Goal: Task Accomplishment & Management: Manage account settings

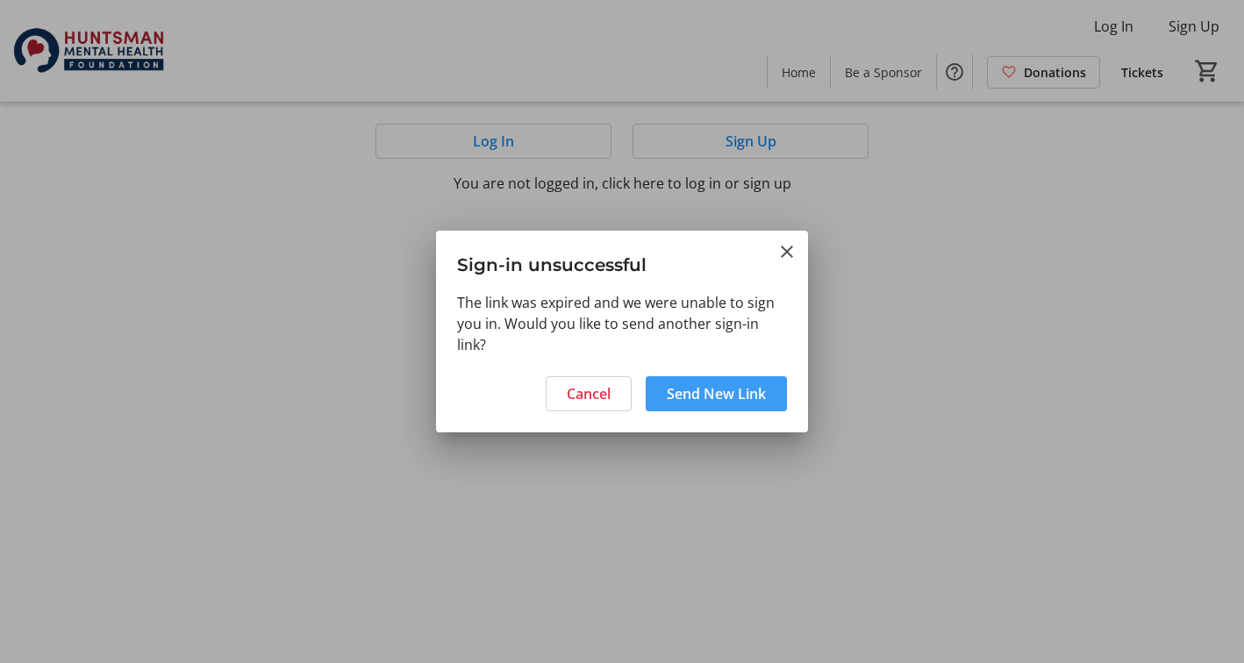
click at [745, 395] on span "Send New Link" at bounding box center [716, 393] width 99 height 21
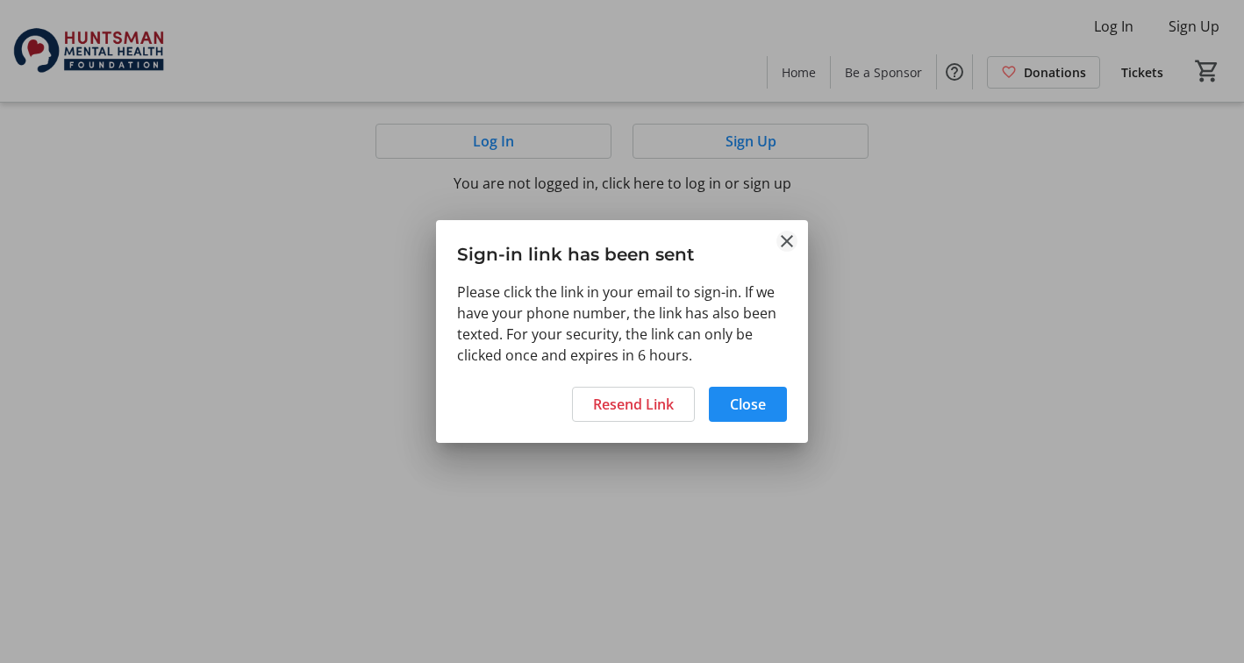
click at [788, 236] on mat-icon "Close" at bounding box center [786, 241] width 21 height 21
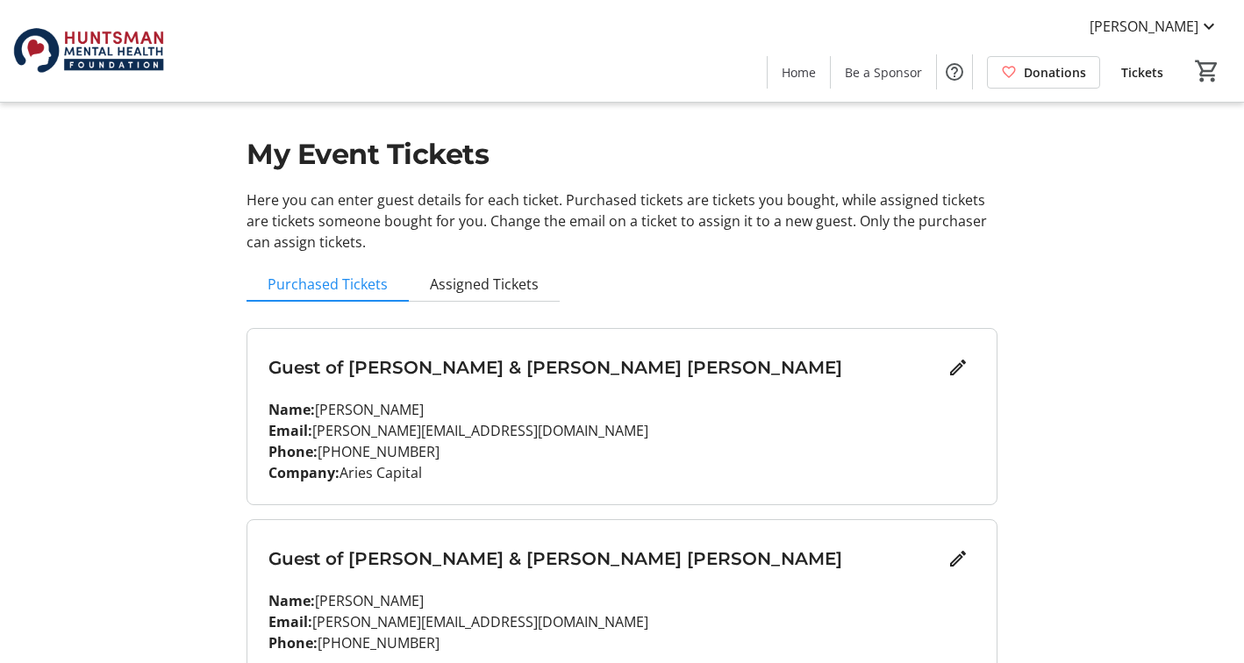
scroll to position [13, 0]
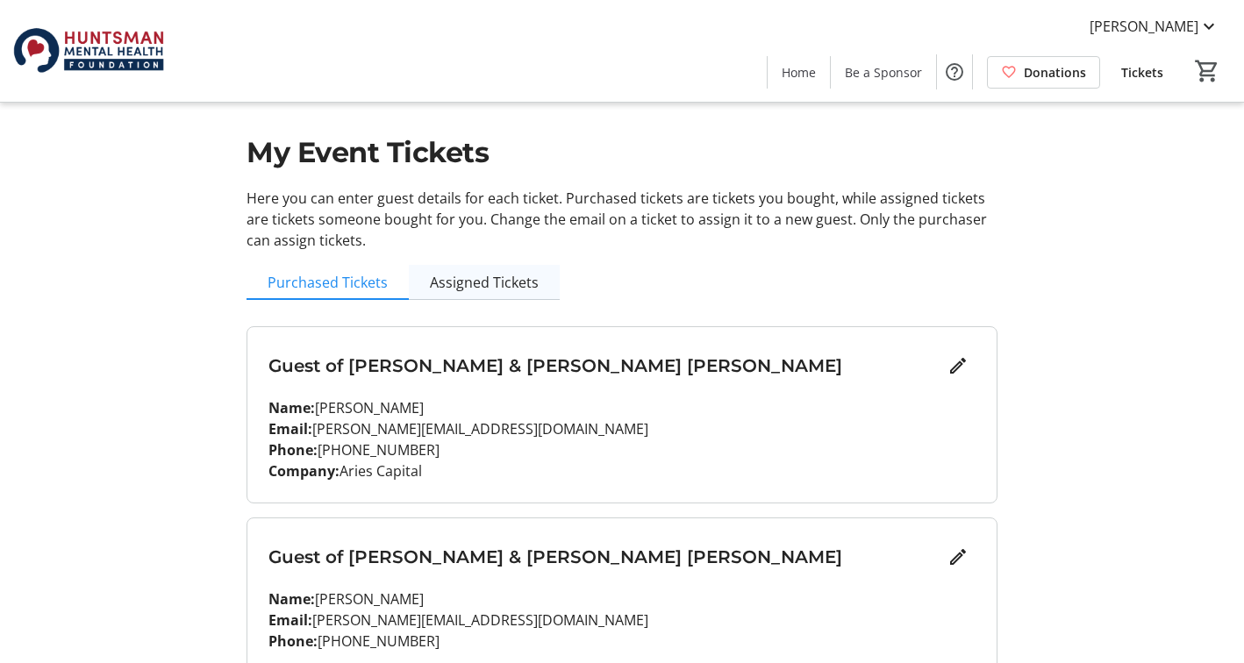
click at [485, 289] on span "Assigned Tickets" at bounding box center [484, 282] width 109 height 14
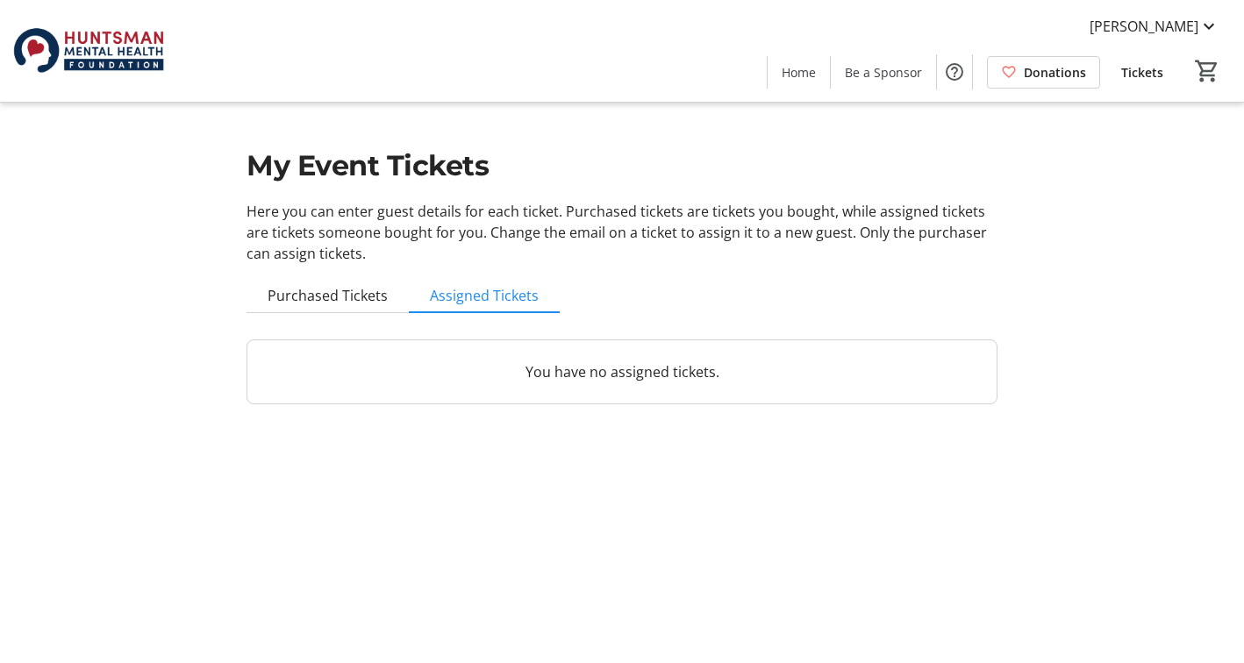
click at [389, 363] on p "You have no assigned tickets." at bounding box center [621, 371] width 707 height 21
click at [333, 289] on span "Purchased Tickets" at bounding box center [328, 296] width 120 height 14
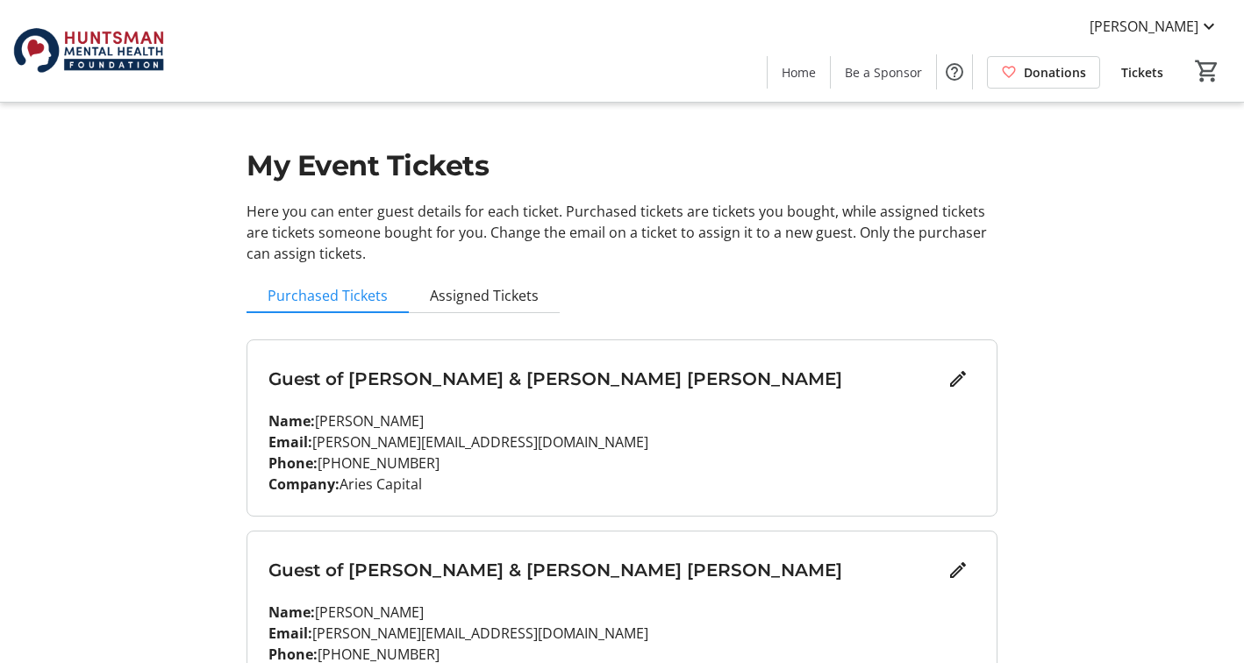
scroll to position [94, 0]
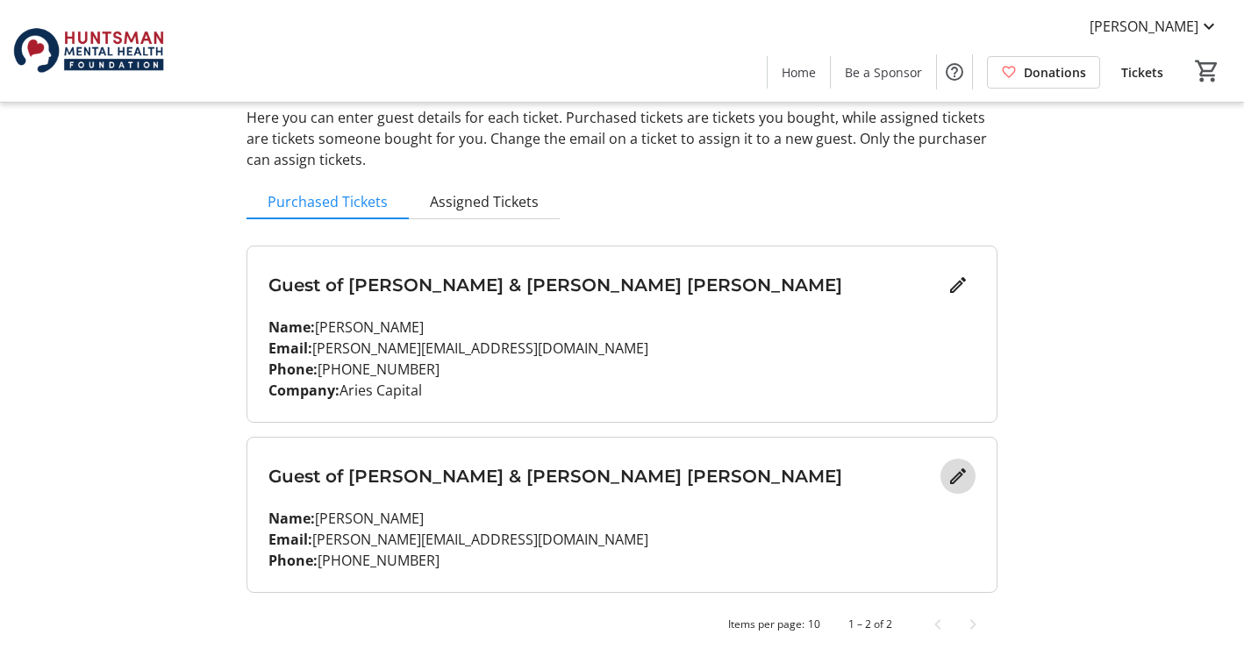
click at [960, 470] on mat-icon "Edit" at bounding box center [957, 476] width 21 height 21
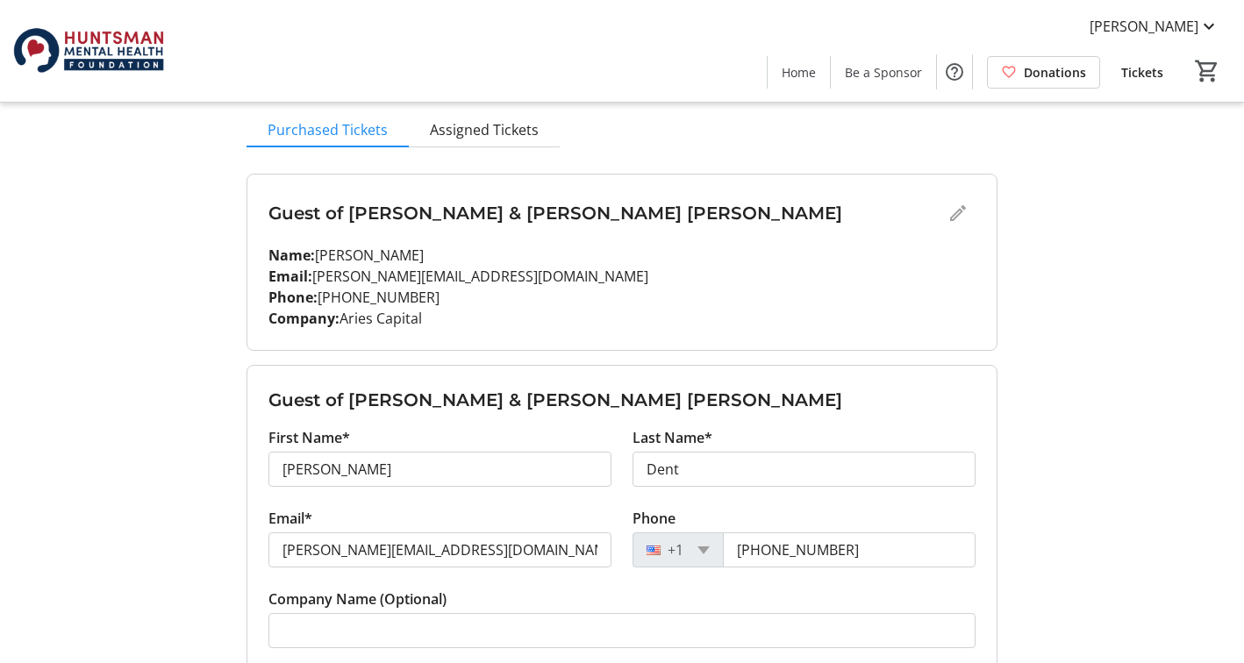
scroll to position [168, 0]
click at [955, 209] on div "Guest of [PERSON_NAME] & [PERSON_NAME] [PERSON_NAME]" at bounding box center [621, 211] width 707 height 35
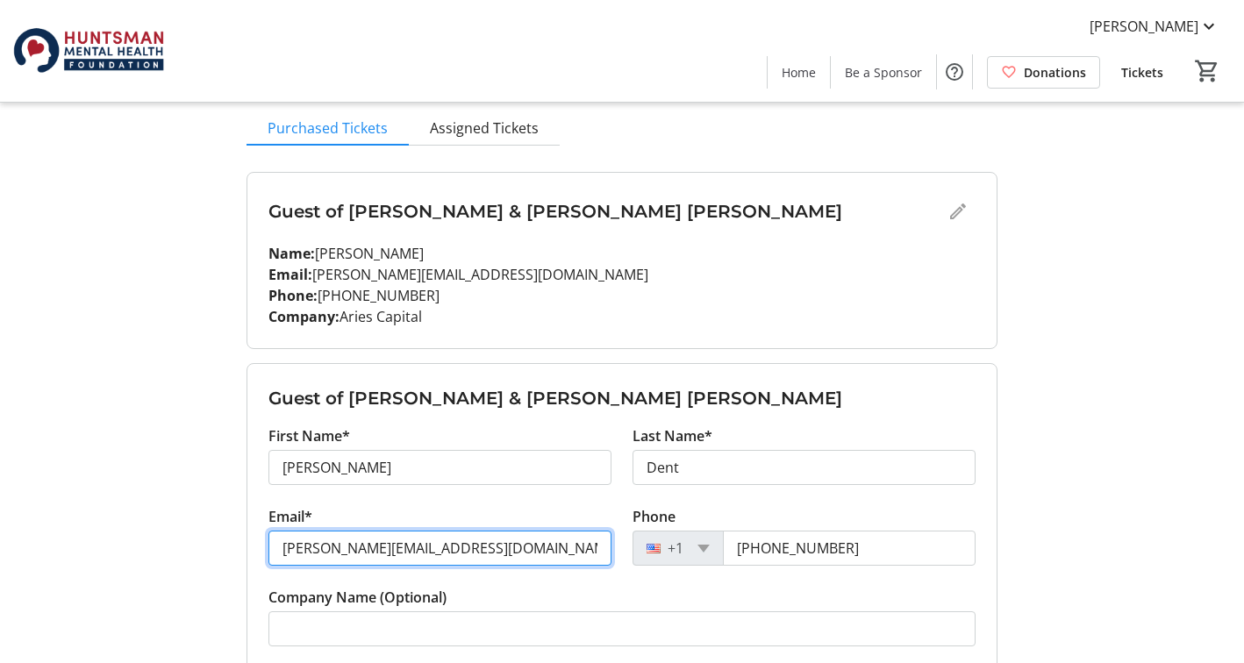
click at [472, 549] on input "[PERSON_NAME][EMAIL_ADDRESS][DOMAIN_NAME]" at bounding box center [439, 548] width 343 height 35
type input "shannon@me.com"
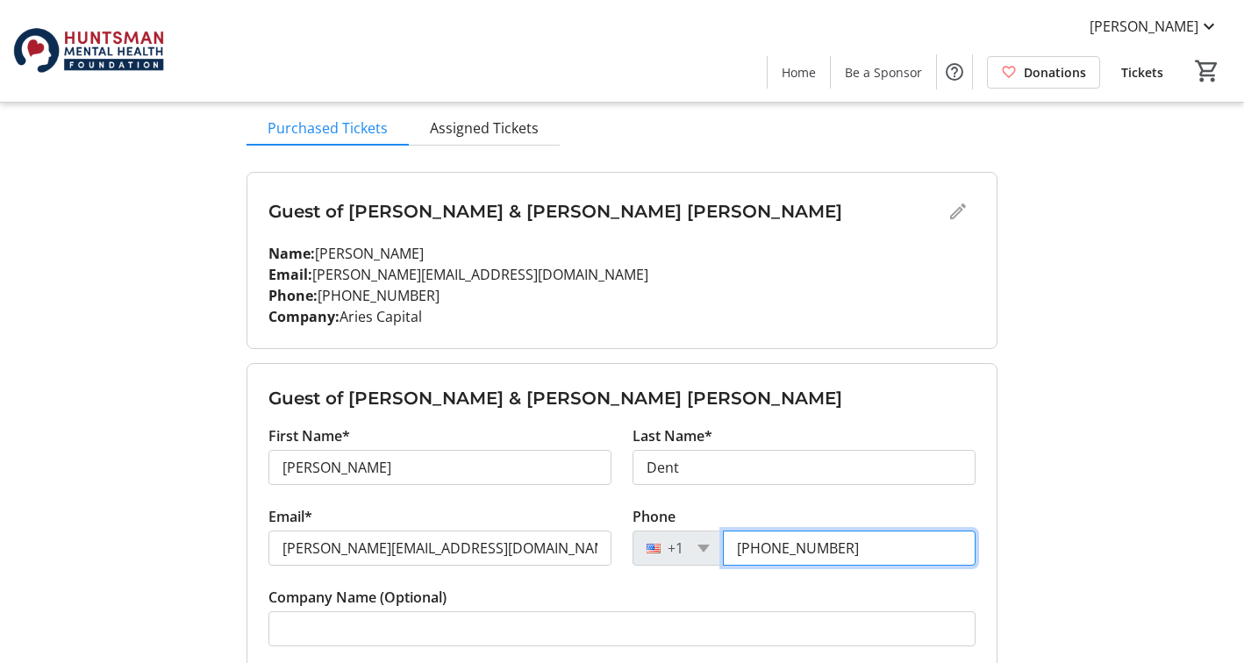
scroll to position [313, 0]
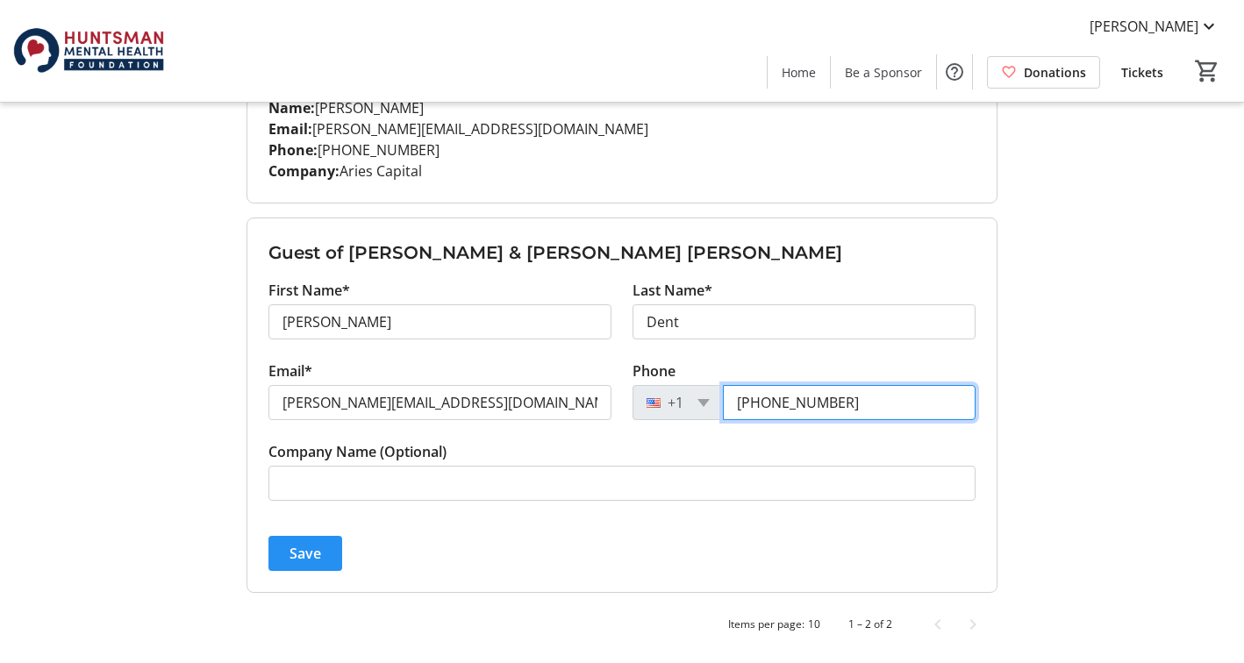
type input "(801) 995-1378"
click at [305, 557] on span "Save" at bounding box center [305, 553] width 32 height 21
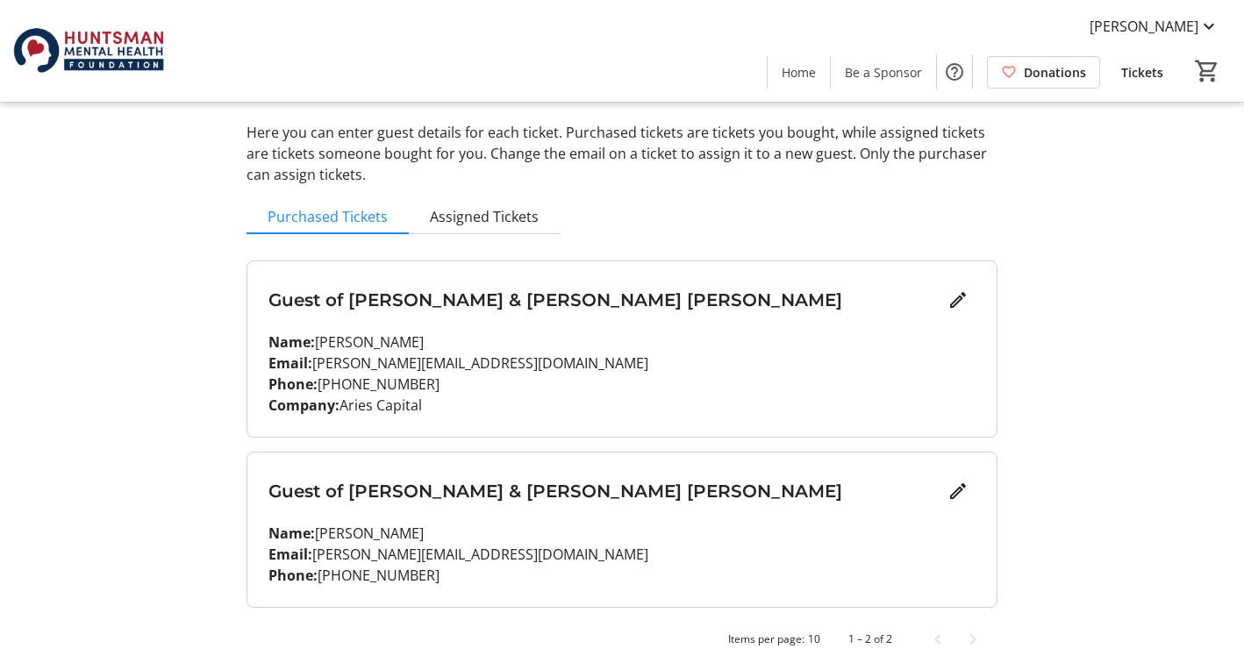
scroll to position [94, 0]
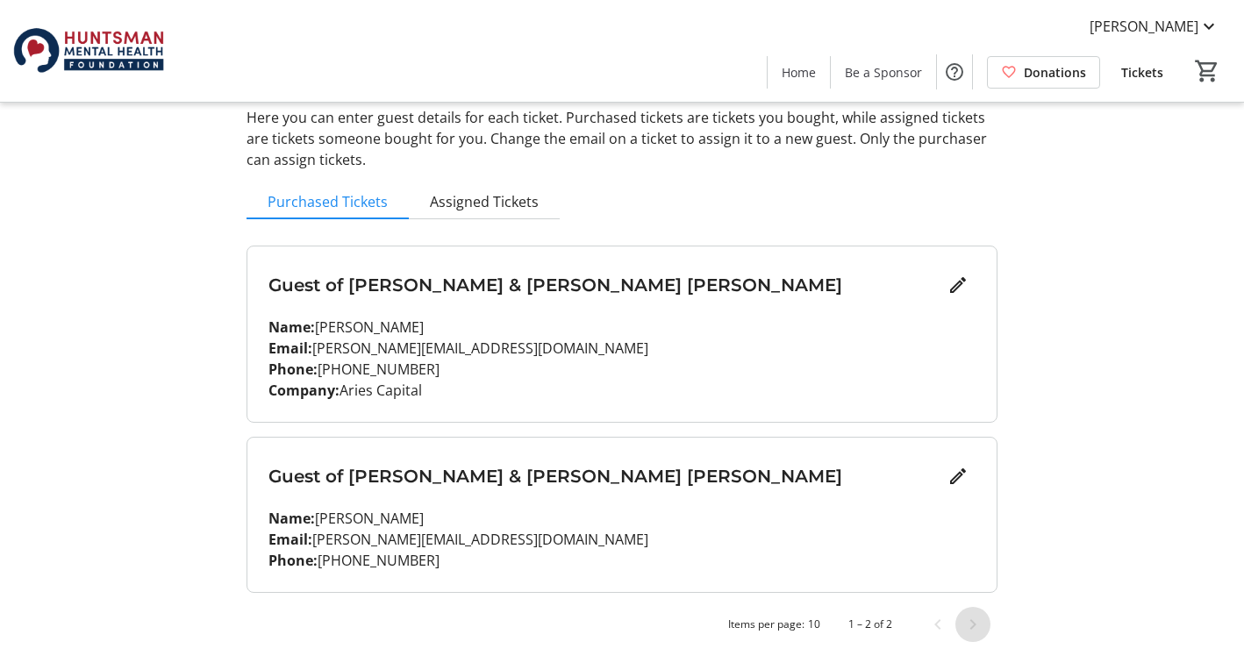
click at [967, 622] on span "Next page" at bounding box center [972, 624] width 35 height 35
click at [938, 624] on span "Previous page" at bounding box center [937, 624] width 35 height 35
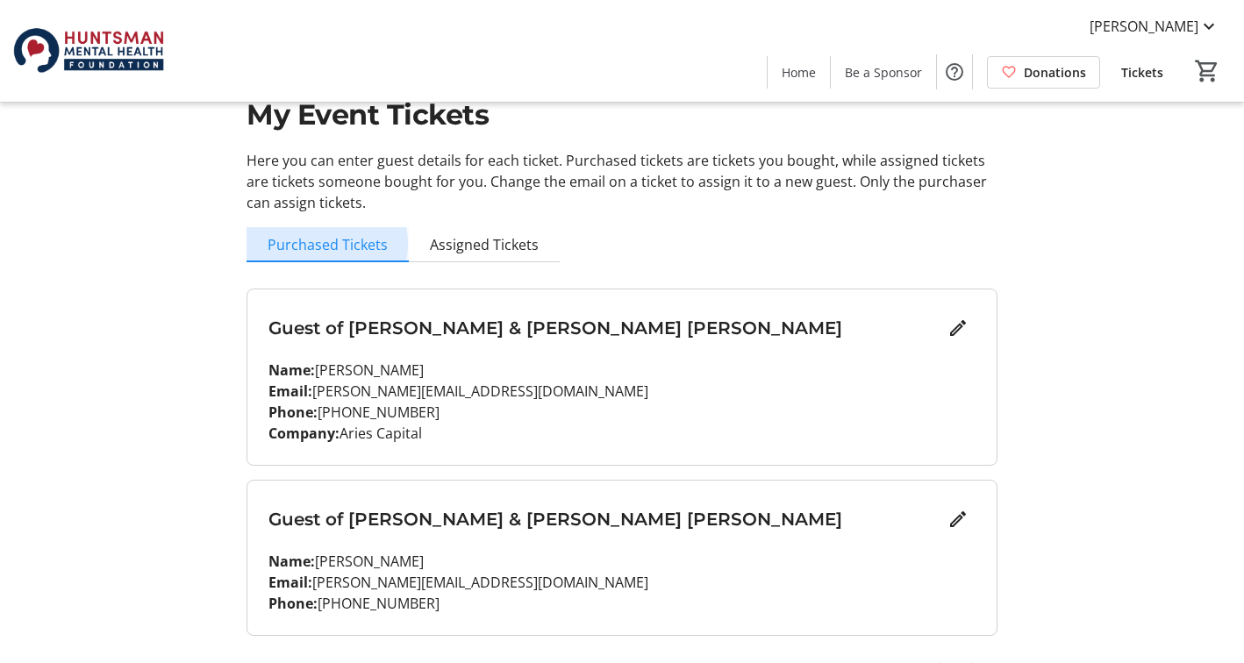
click at [320, 244] on span "Purchased Tickets" at bounding box center [328, 245] width 120 height 14
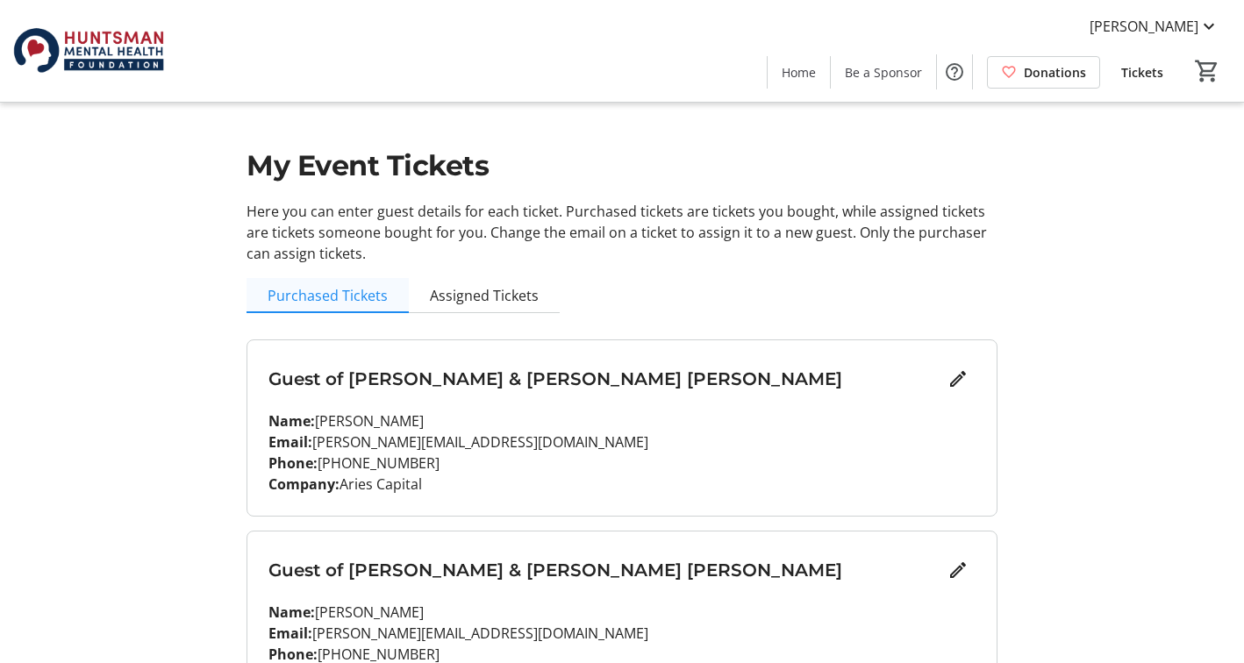
scroll to position [0, 0]
click at [1166, 27] on span "[PERSON_NAME]" at bounding box center [1143, 26] width 109 height 21
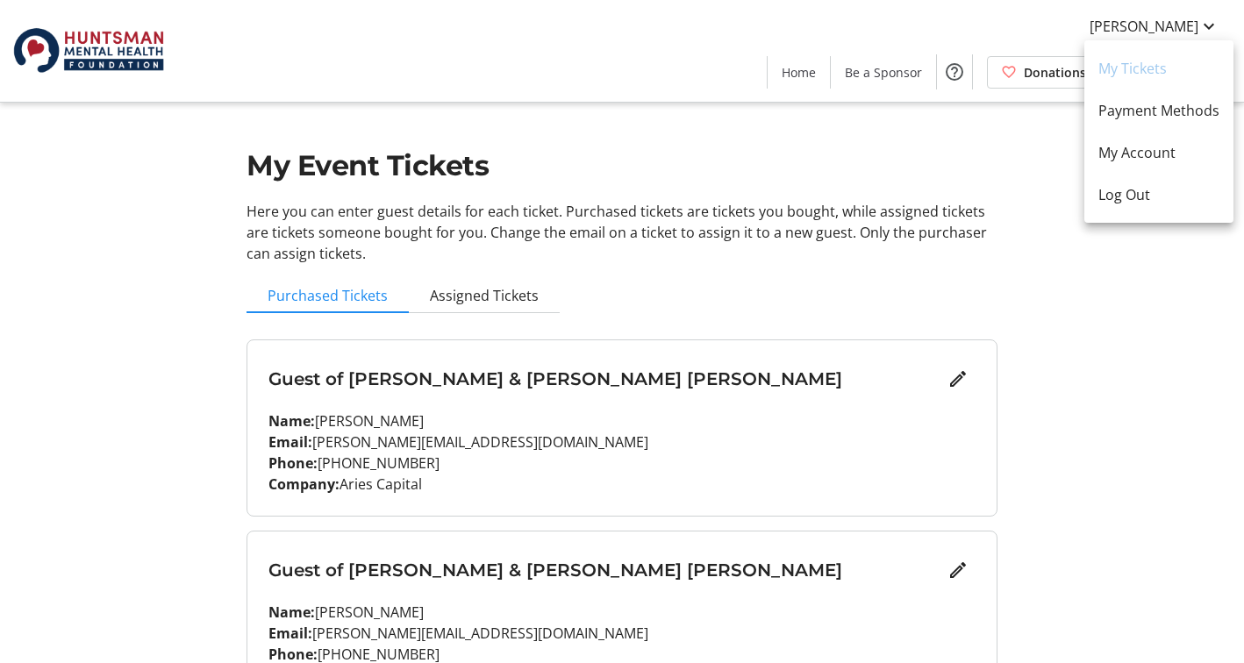
click at [1034, 175] on div at bounding box center [622, 331] width 1244 height 663
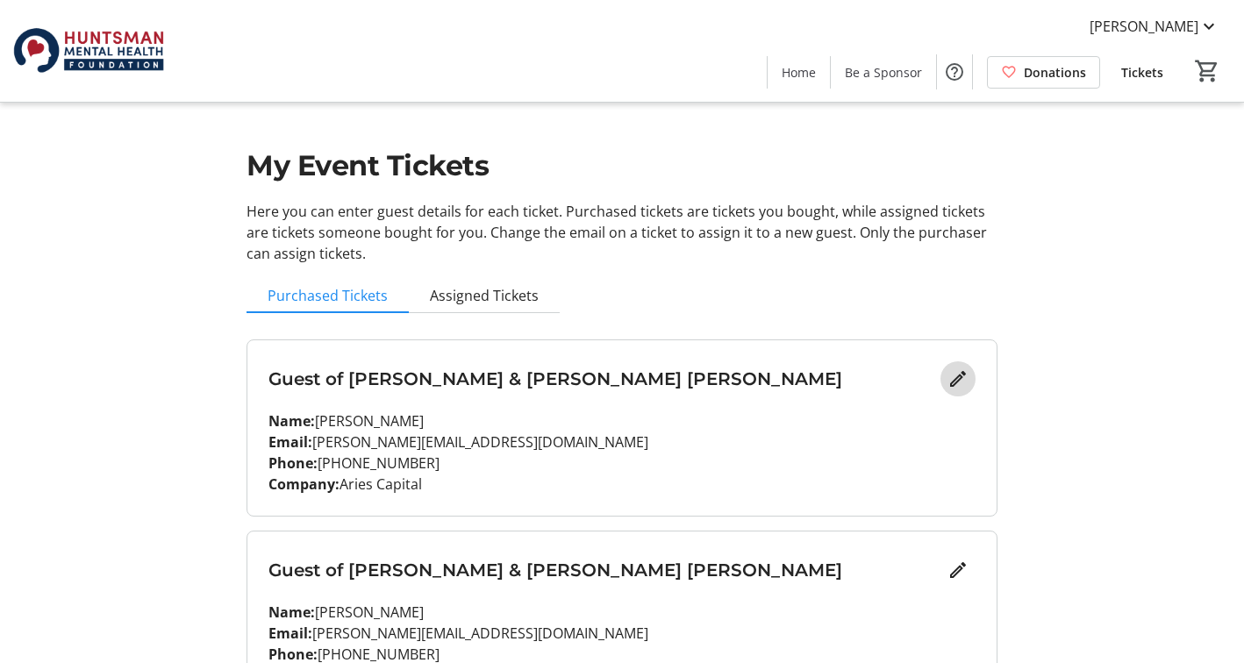
click at [960, 381] on mat-icon "Edit" at bounding box center [957, 378] width 21 height 21
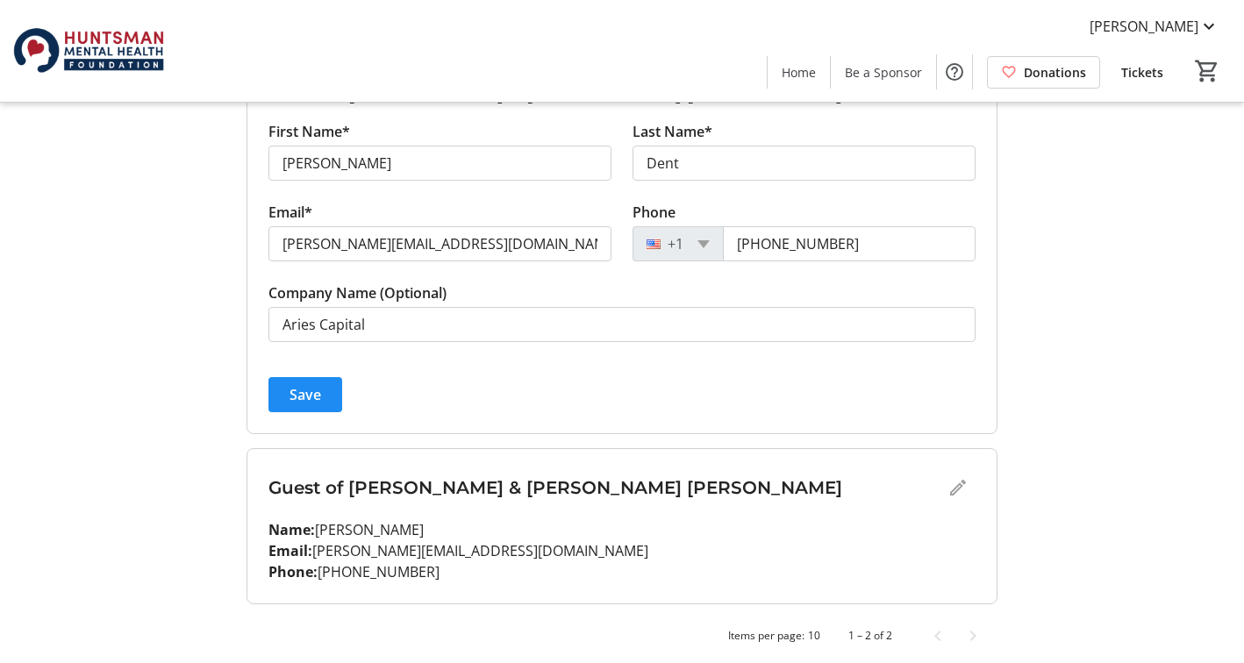
scroll to position [292, 0]
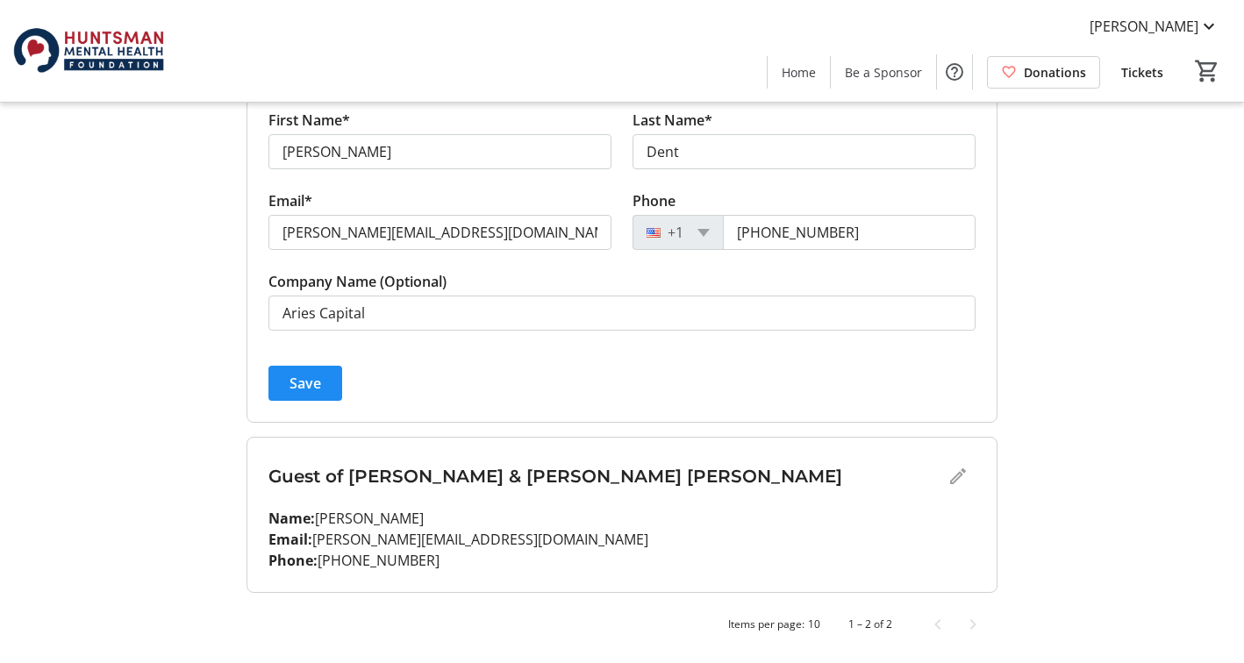
click at [956, 474] on div "Guest of [PERSON_NAME] & [PERSON_NAME] [PERSON_NAME]" at bounding box center [621, 476] width 707 height 35
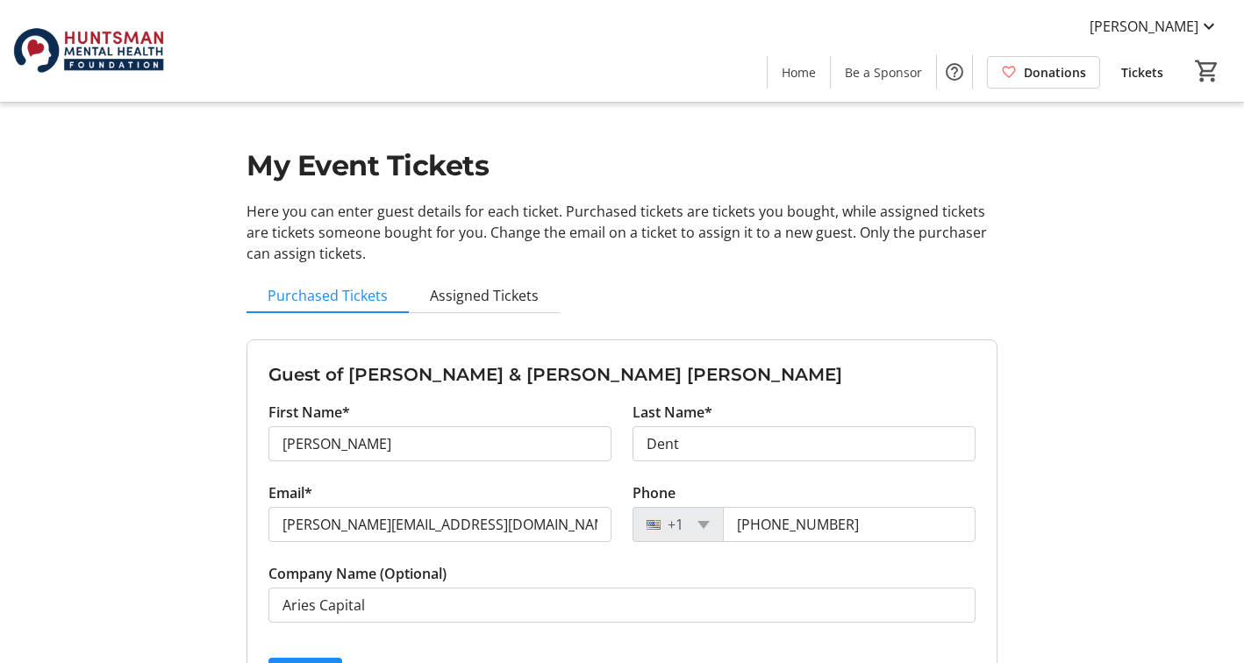
click at [744, 314] on div "My Event Tickets Here you can enter guest details for each ticket. Purchased ti…" at bounding box center [622, 477] width 772 height 955
click at [483, 298] on span "Assigned Tickets" at bounding box center [484, 296] width 109 height 14
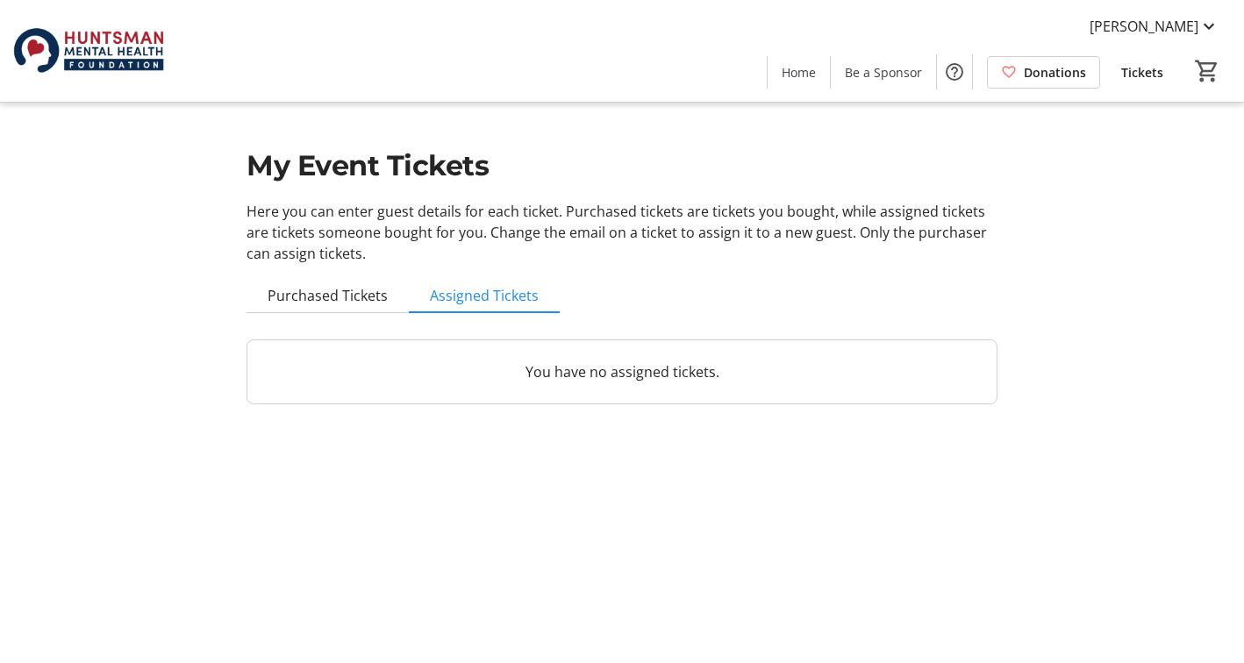
click at [509, 374] on p "You have no assigned tickets." at bounding box center [621, 371] width 707 height 21
click at [316, 296] on span "Purchased Tickets" at bounding box center [328, 296] width 120 height 14
